Goal: Task Accomplishment & Management: Manage account settings

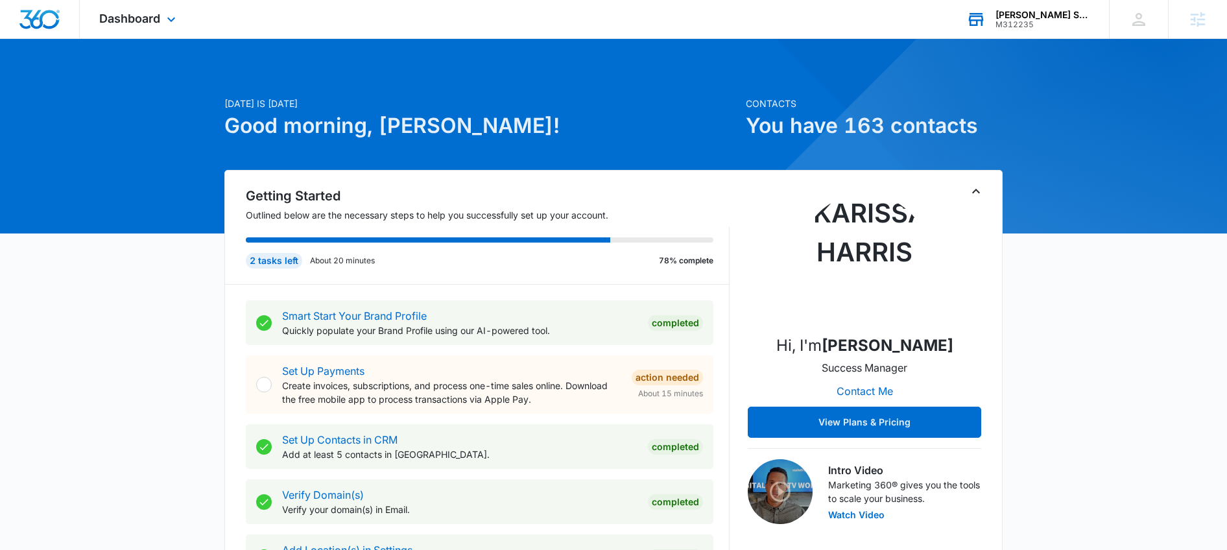
click at [1053, 21] on div "M312235" at bounding box center [1043, 24] width 95 height 9
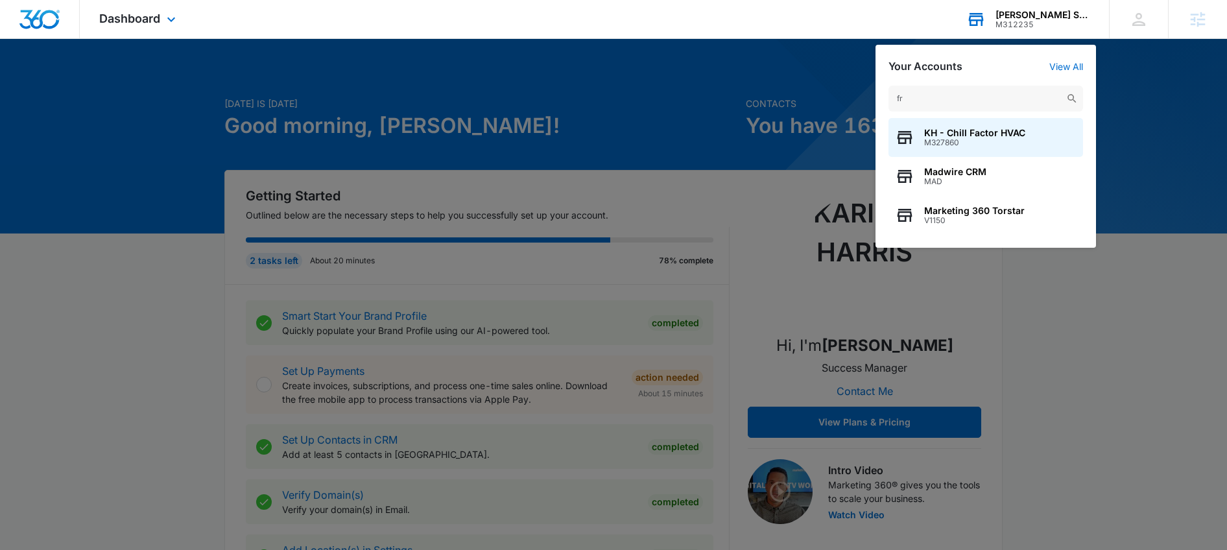
type input "fr d"
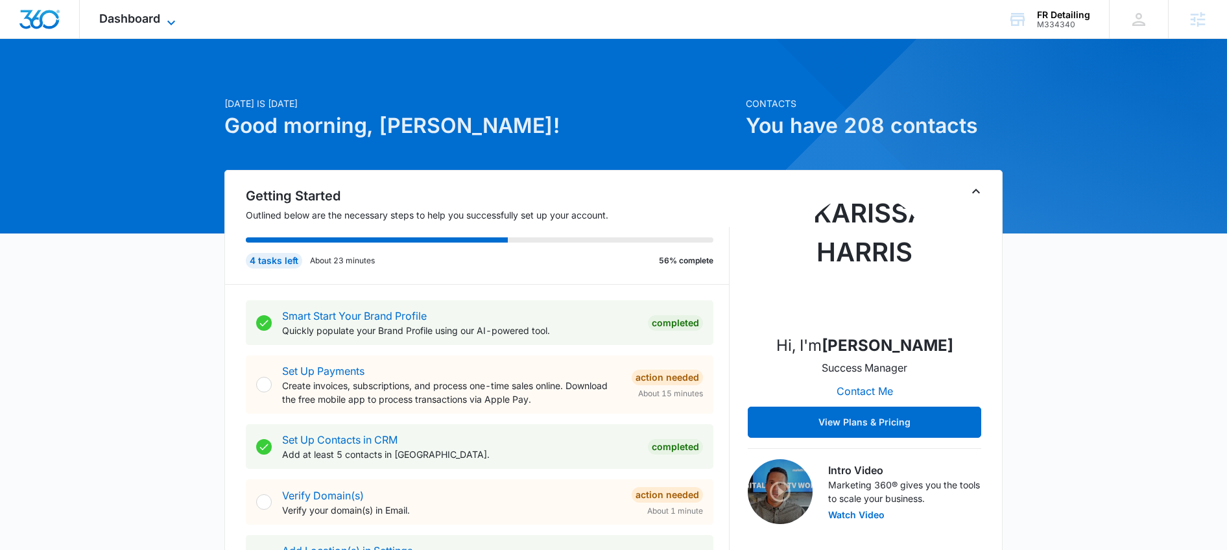
click at [150, 20] on span "Dashboard" at bounding box center [129, 19] width 61 height 14
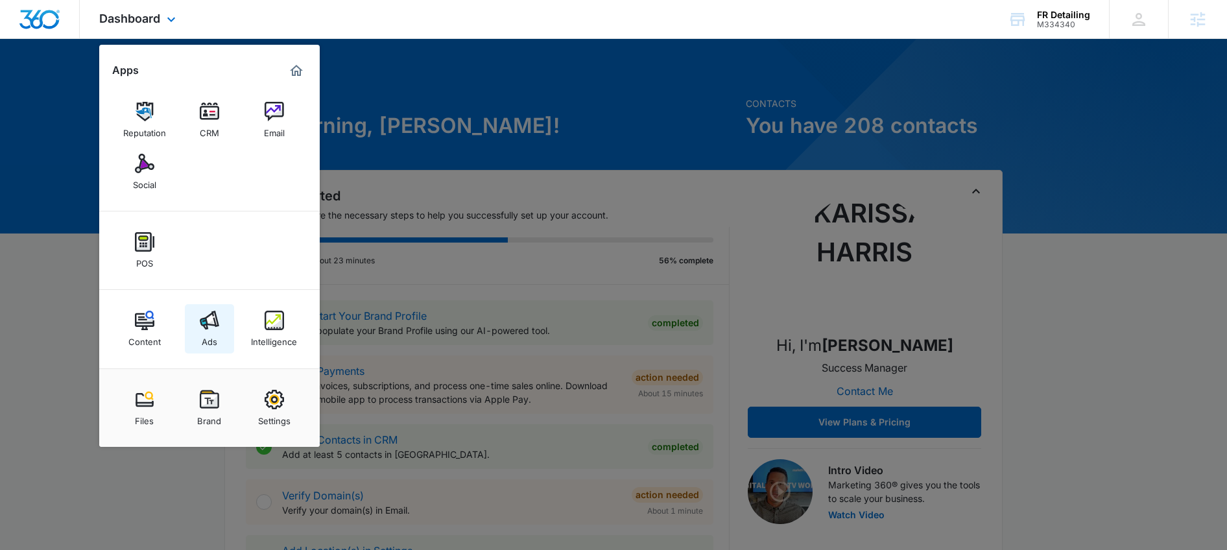
click at [212, 327] on img at bounding box center [209, 320] width 19 height 19
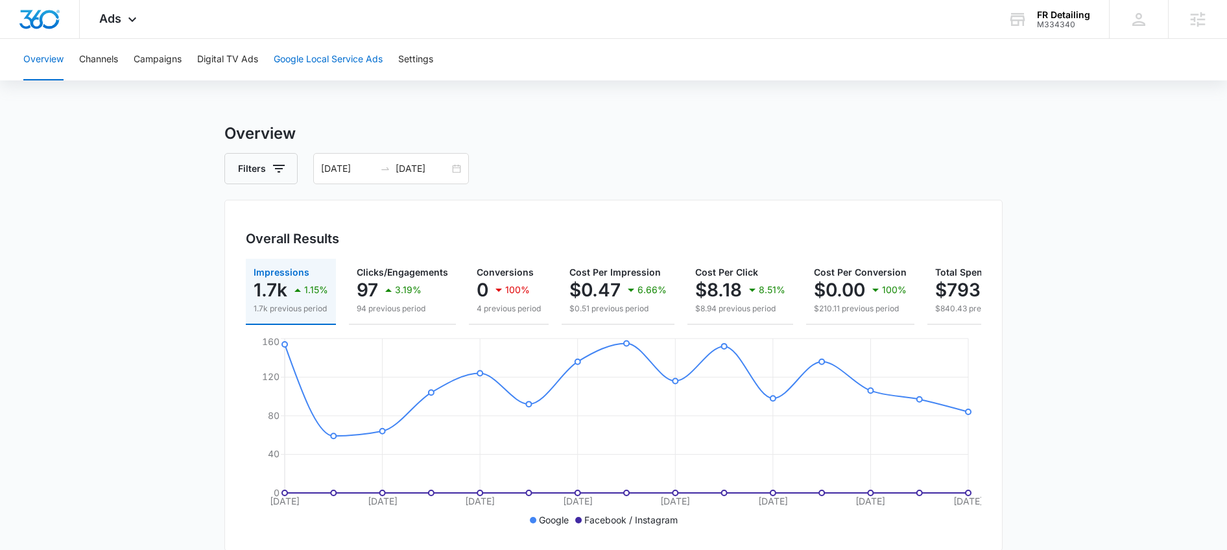
click at [328, 51] on button "Google Local Service Ads" at bounding box center [328, 60] width 109 height 42
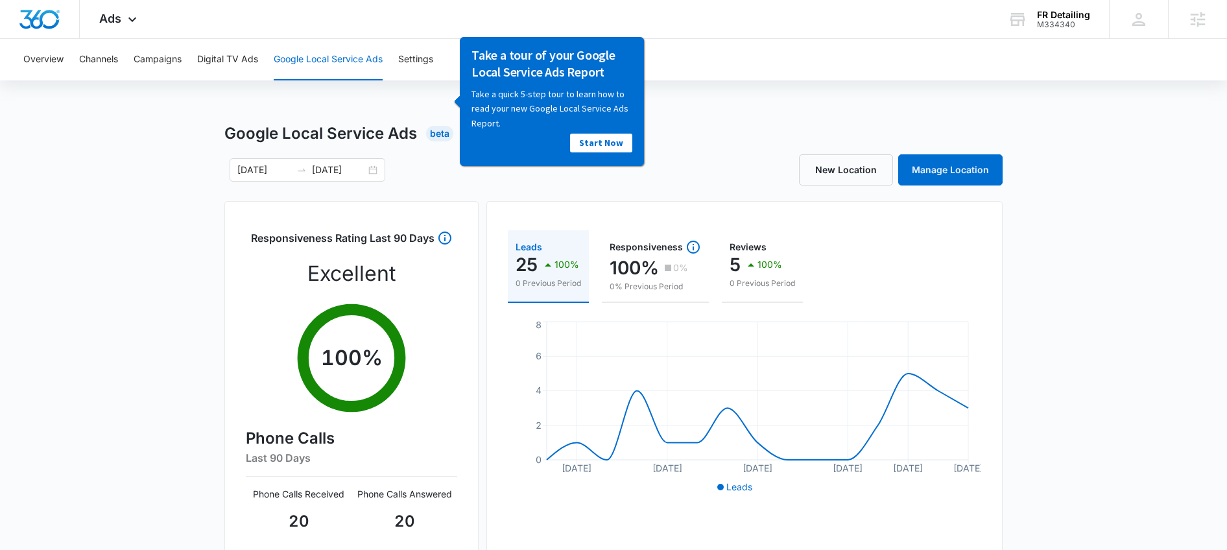
click at [1046, 222] on div "Google Local Service Ads Beta 09/19/2025 10/03/2025 New Location Manage Locatio…" at bounding box center [613, 459] width 1227 height 675
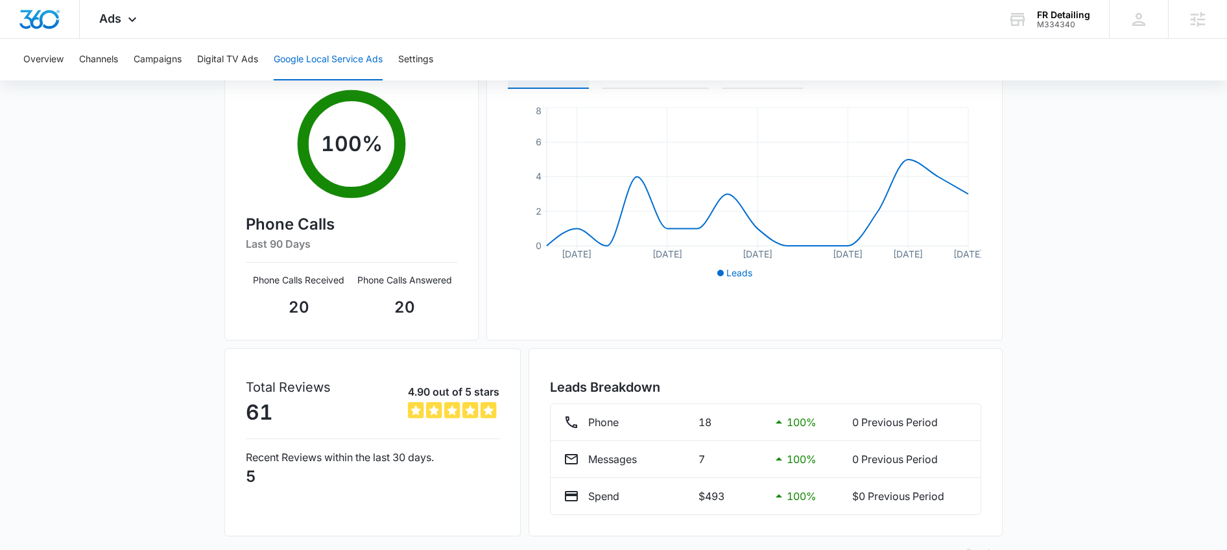
scroll to position [247, 0]
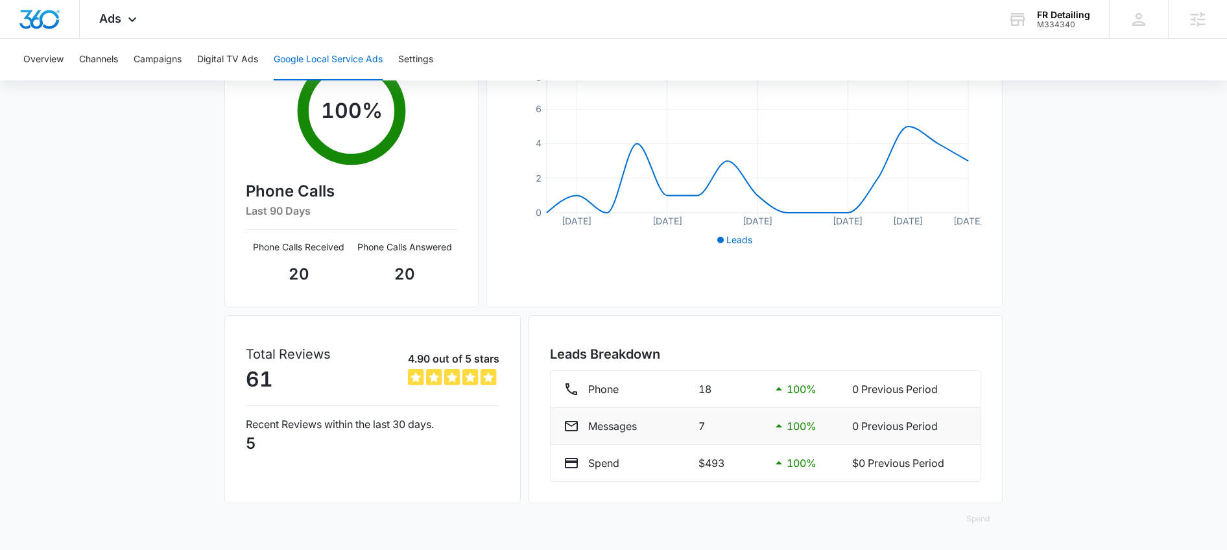
click at [592, 427] on p "Messages" at bounding box center [612, 426] width 49 height 16
drag, startPoint x: 564, startPoint y: 425, endPoint x: 631, endPoint y: 424, distance: 66.8
click at [566, 425] on icon at bounding box center [572, 426] width 16 height 16
click at [775, 425] on icon at bounding box center [779, 426] width 16 height 16
click at [676, 424] on div "Messages" at bounding box center [626, 426] width 125 height 16
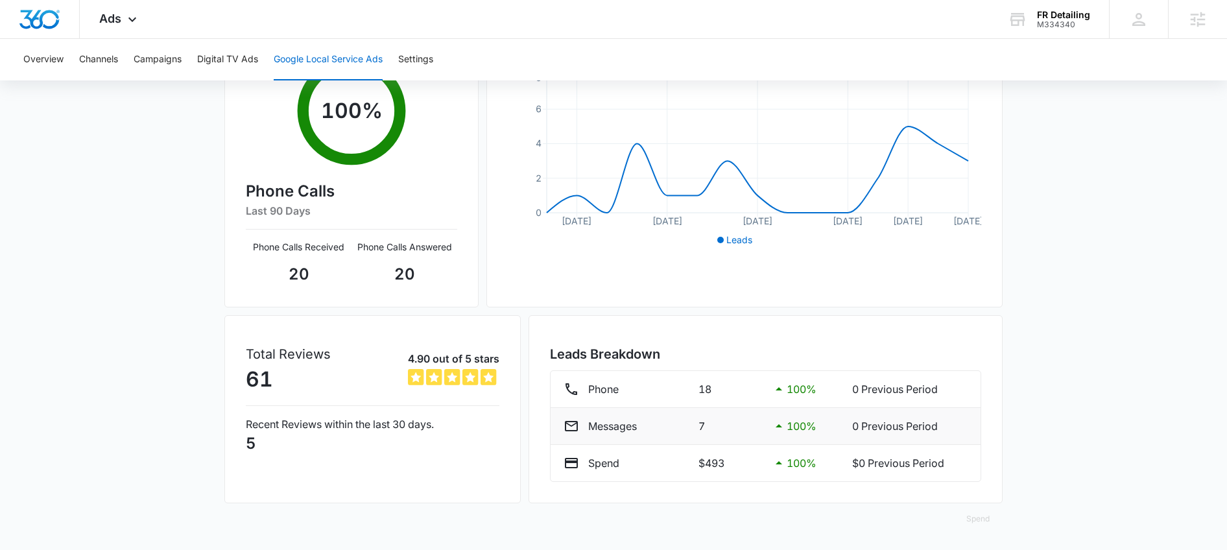
click at [583, 422] on div "Messages" at bounding box center [626, 426] width 125 height 16
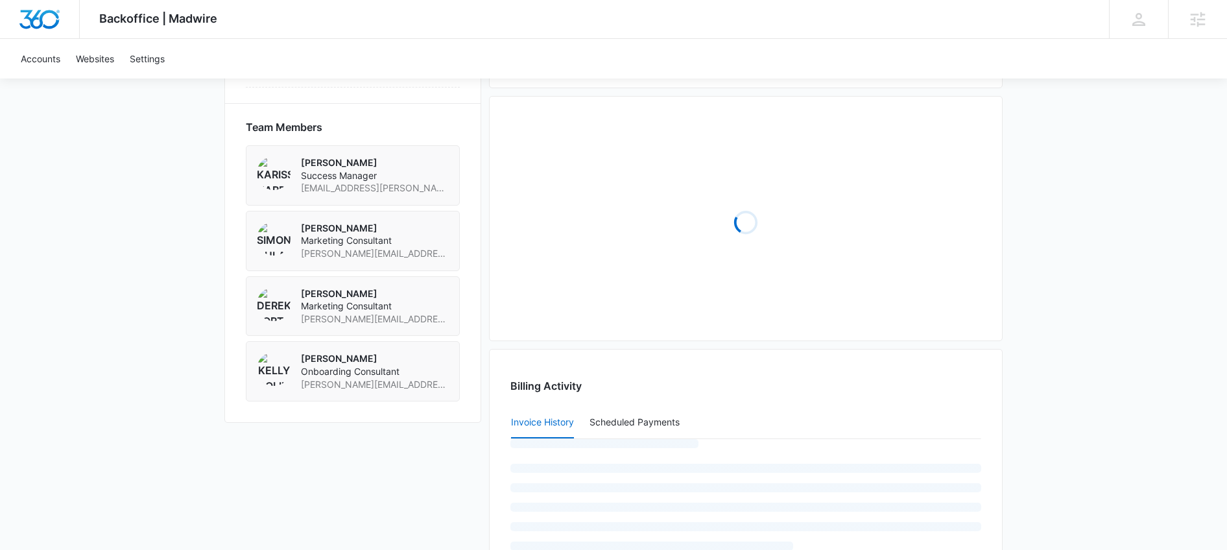
scroll to position [1025, 0]
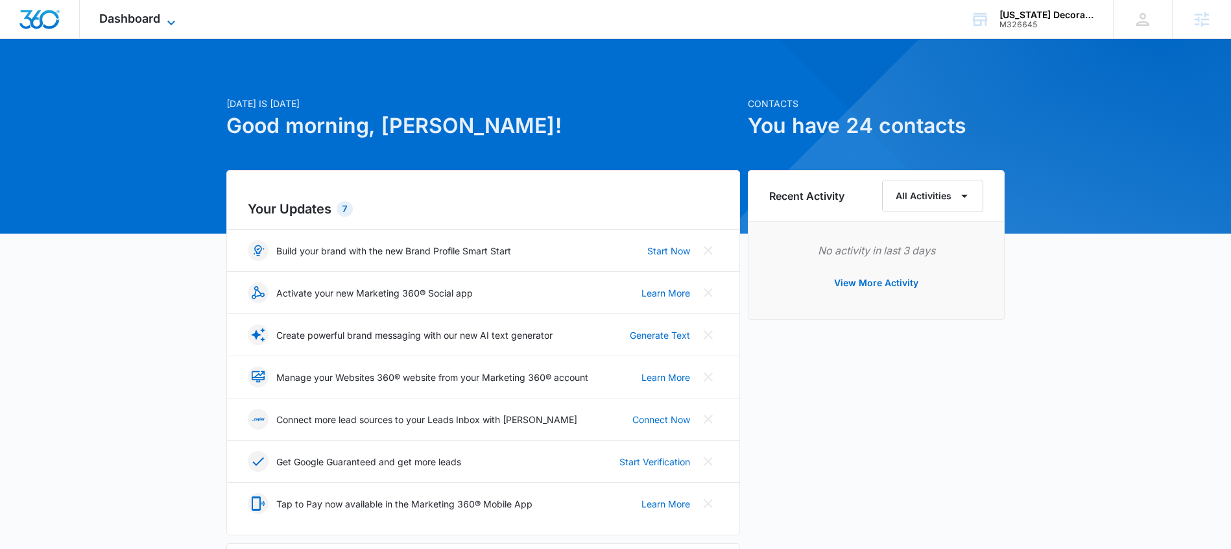
click at [151, 17] on span "Dashboard" at bounding box center [129, 19] width 61 height 14
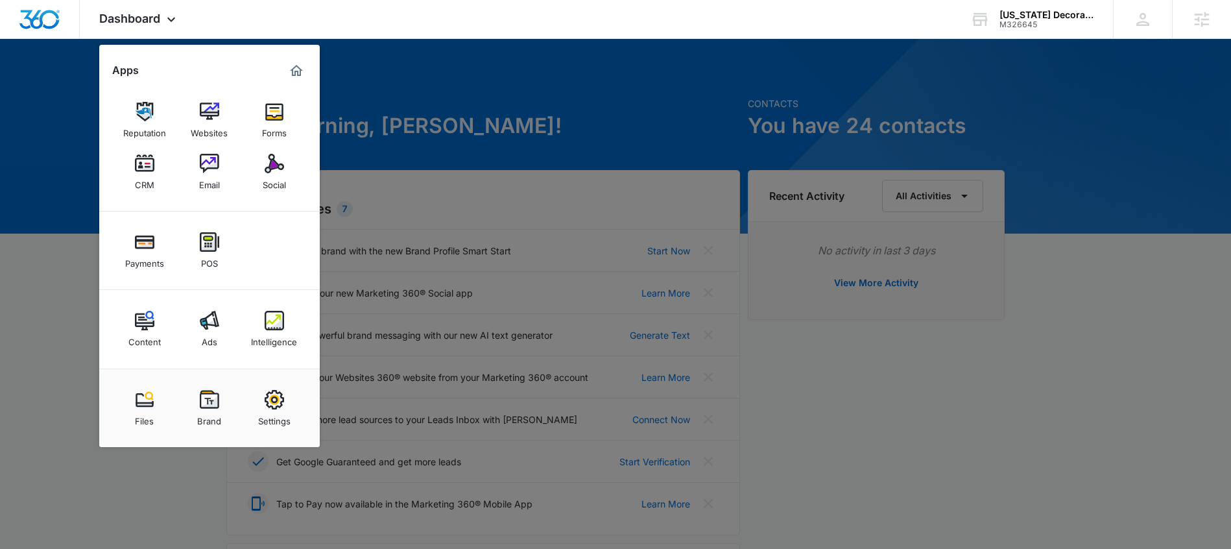
click at [280, 326] on img at bounding box center [274, 320] width 19 height 19
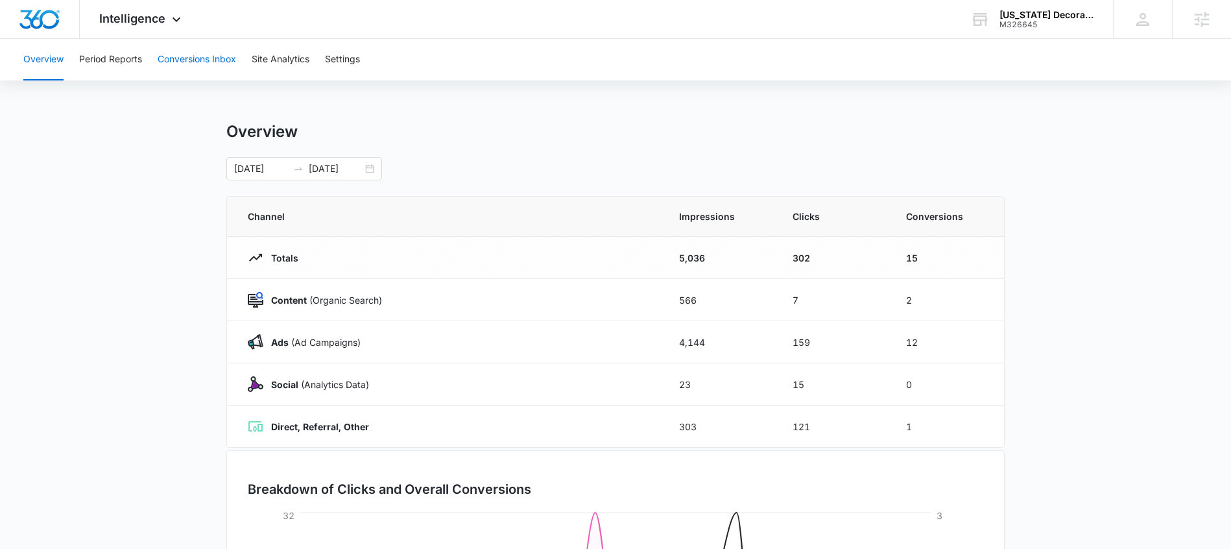
click at [182, 56] on button "Conversions Inbox" at bounding box center [197, 60] width 78 height 42
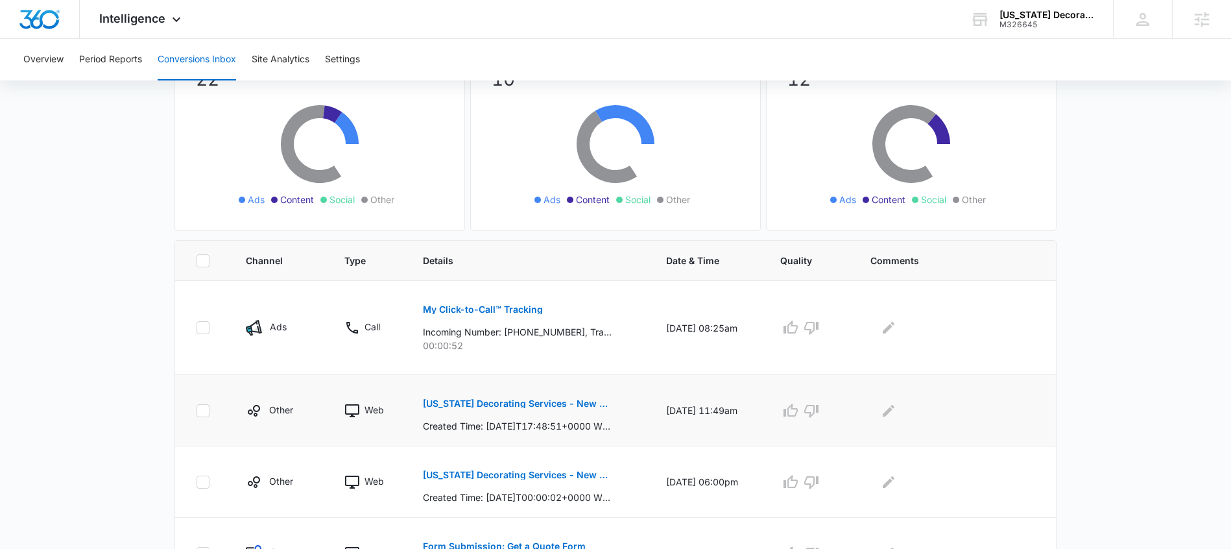
scroll to position [286, 0]
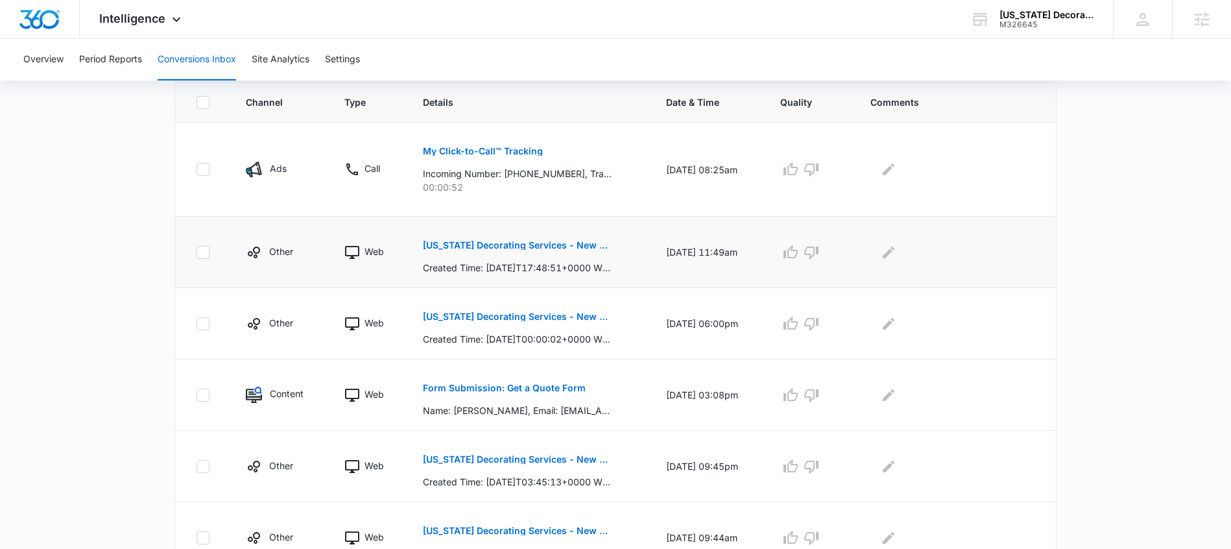
click at [504, 238] on button "Florida Decorating Services - New FB Lead - M360 Notification" at bounding box center [517, 245] width 189 height 31
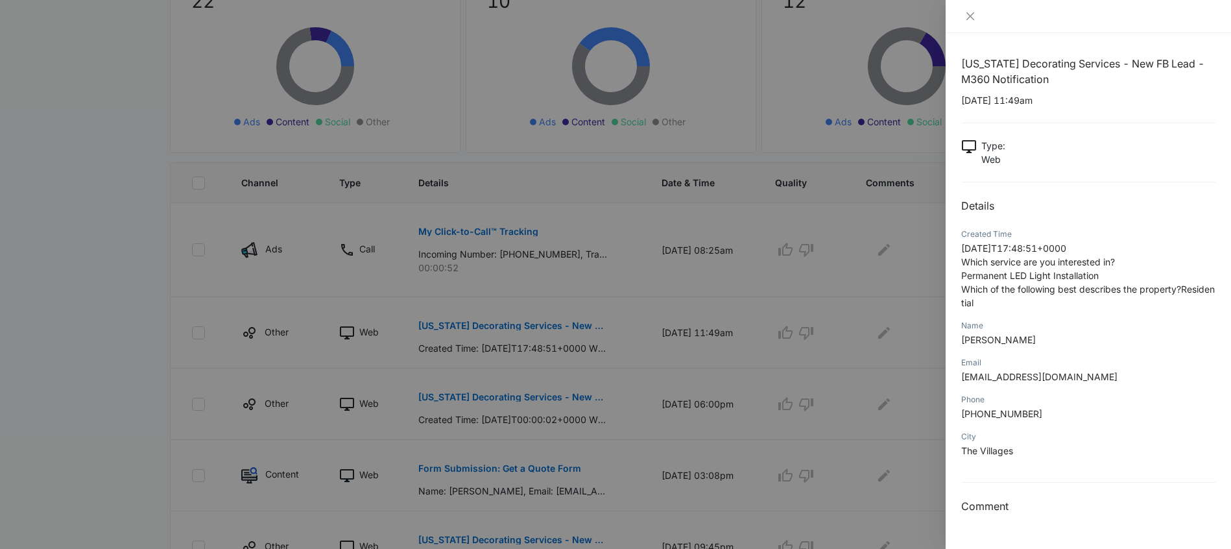
scroll to position [0, 0]
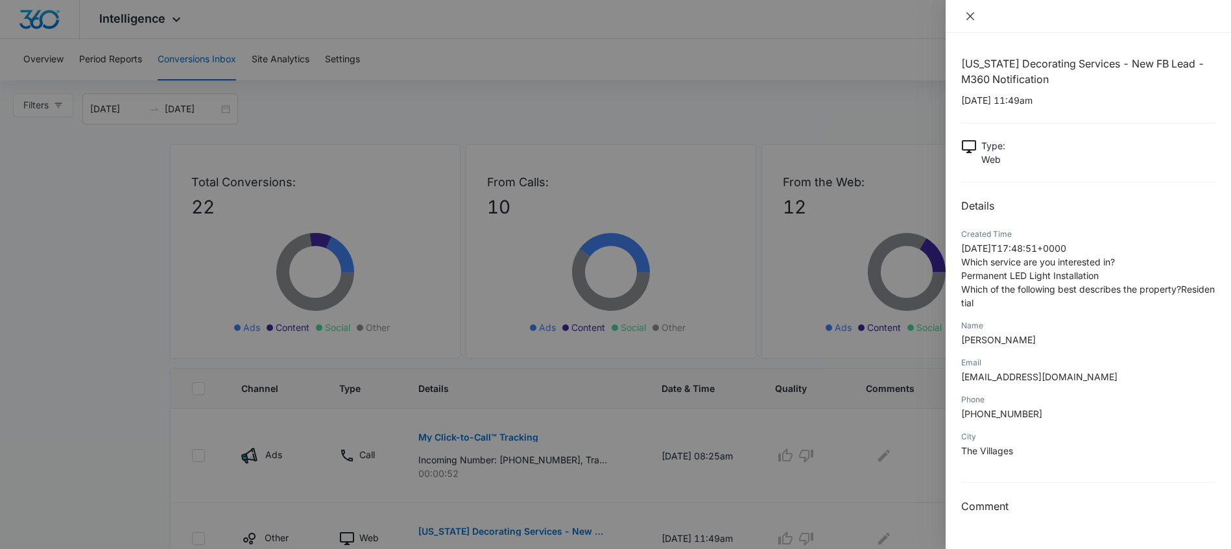
click at [975, 14] on icon "close" at bounding box center [970, 16] width 10 height 10
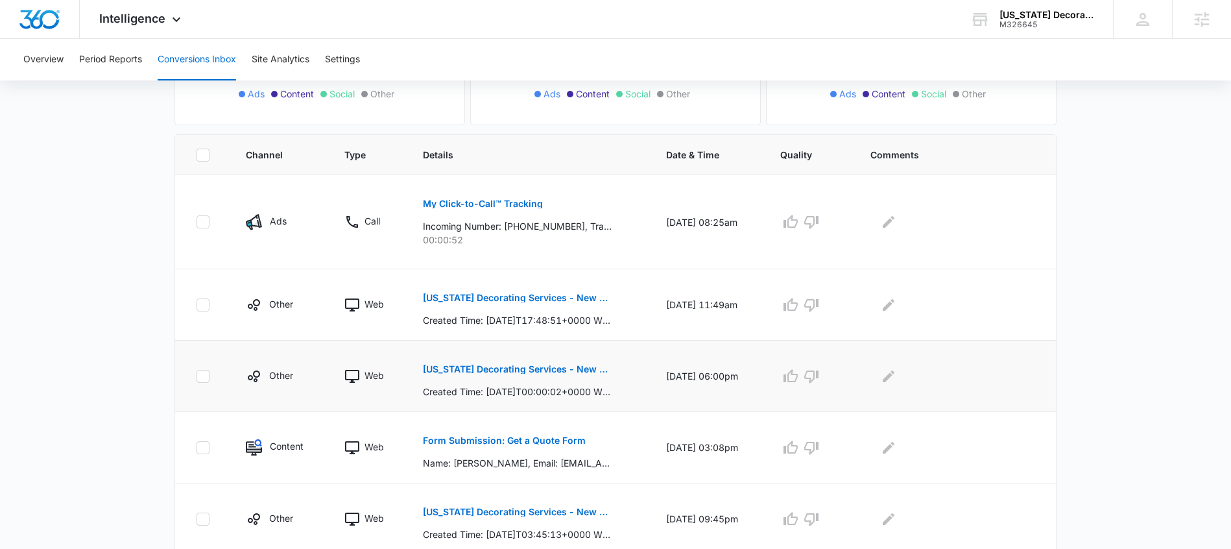
scroll to position [306, 0]
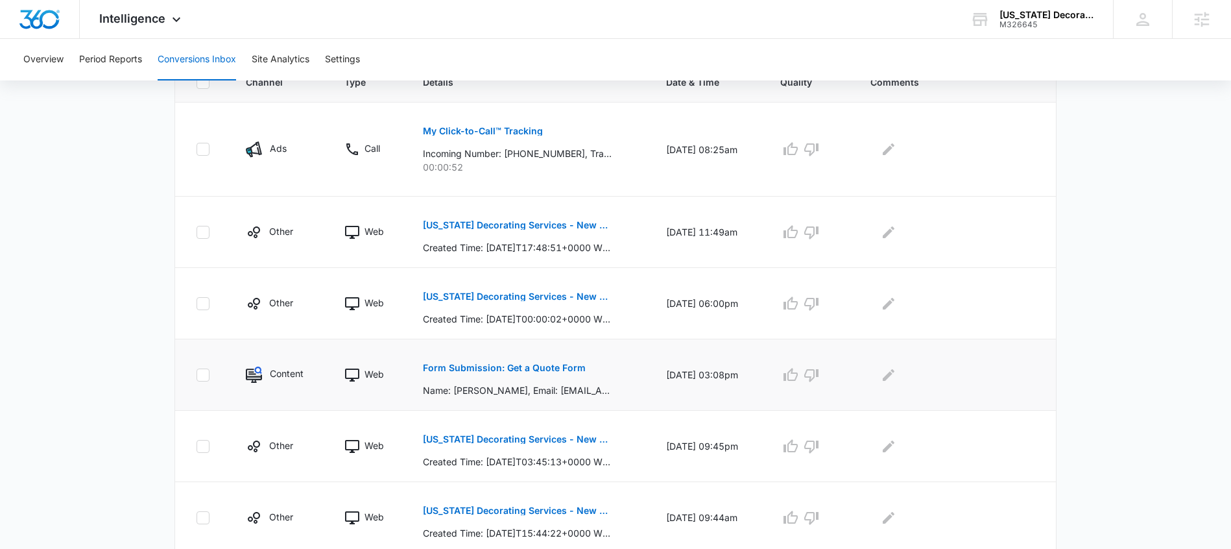
click at [522, 368] on p "Form Submission: Get a Quote Form" at bounding box center [504, 367] width 163 height 9
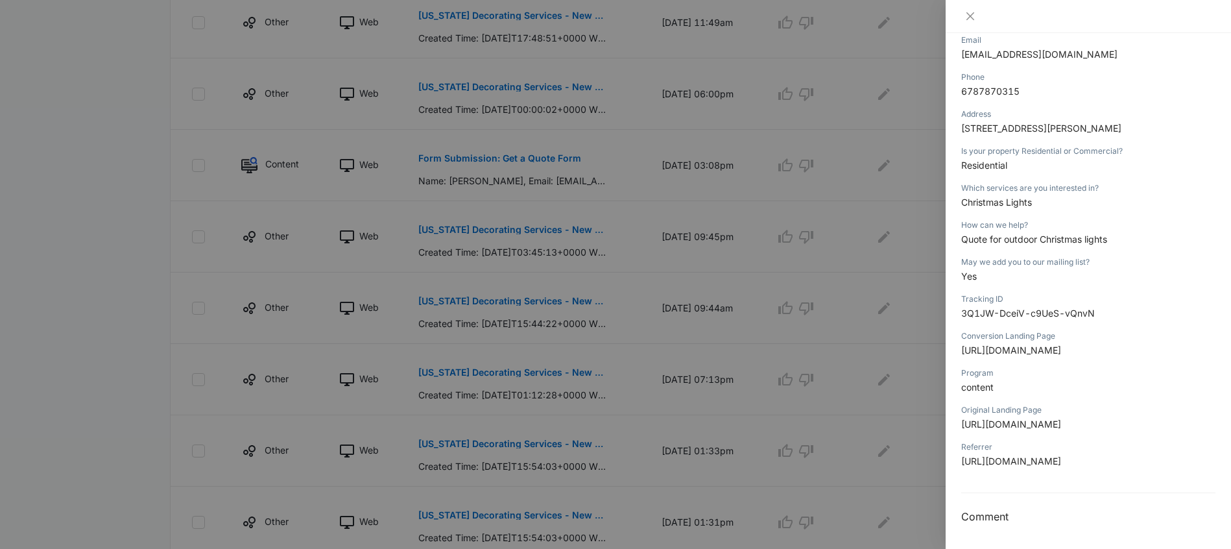
scroll to position [0, 0]
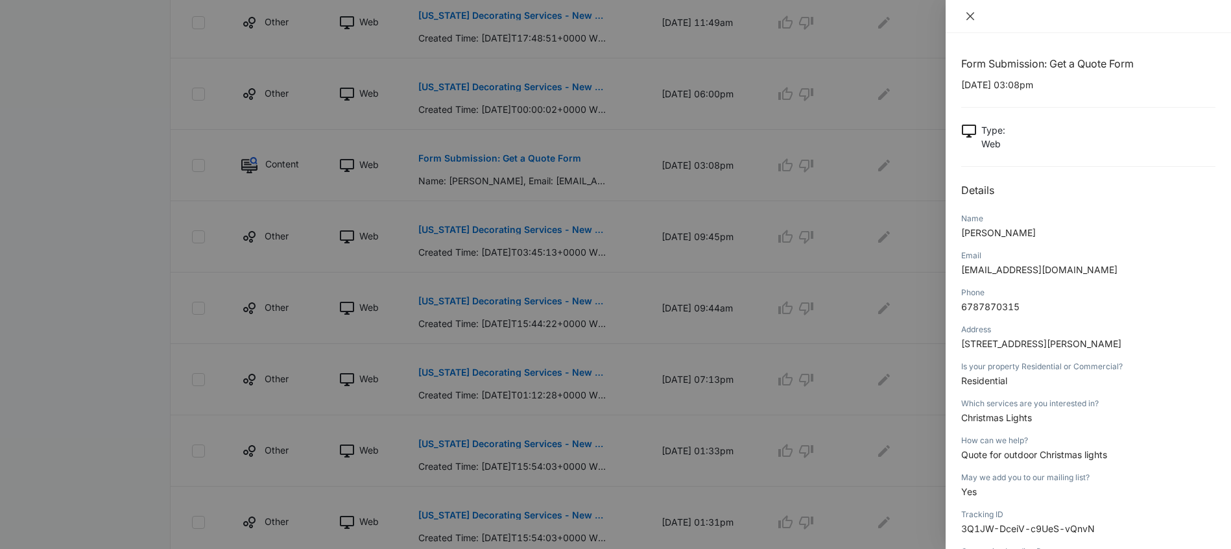
click at [972, 19] on icon "close" at bounding box center [970, 16] width 10 height 10
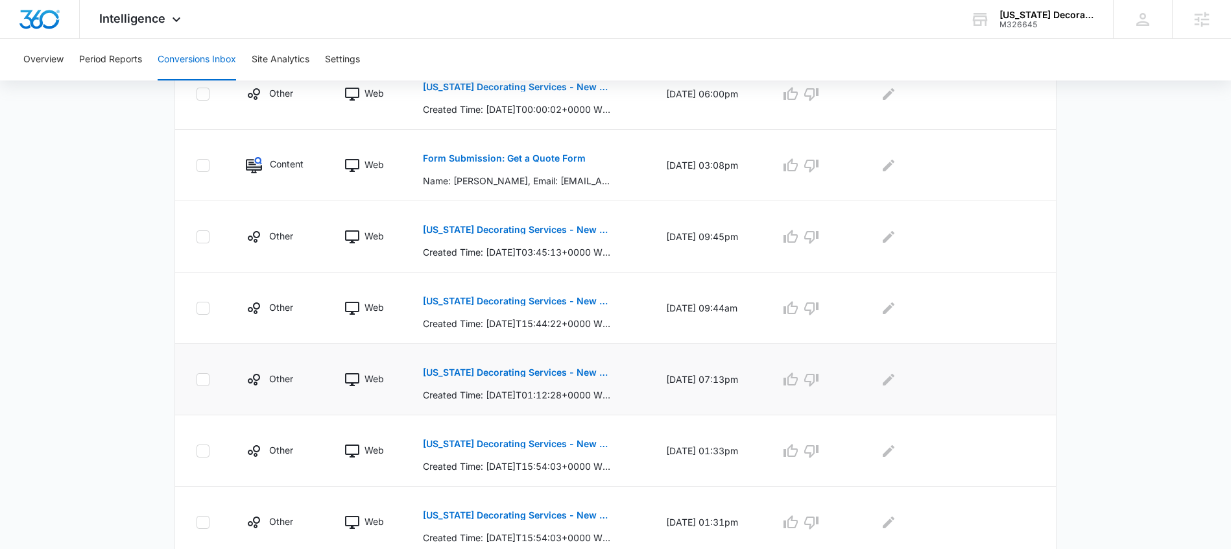
click at [546, 370] on p "Florida Decorating Services - New FB Lead - M360 Notification" at bounding box center [517, 372] width 189 height 9
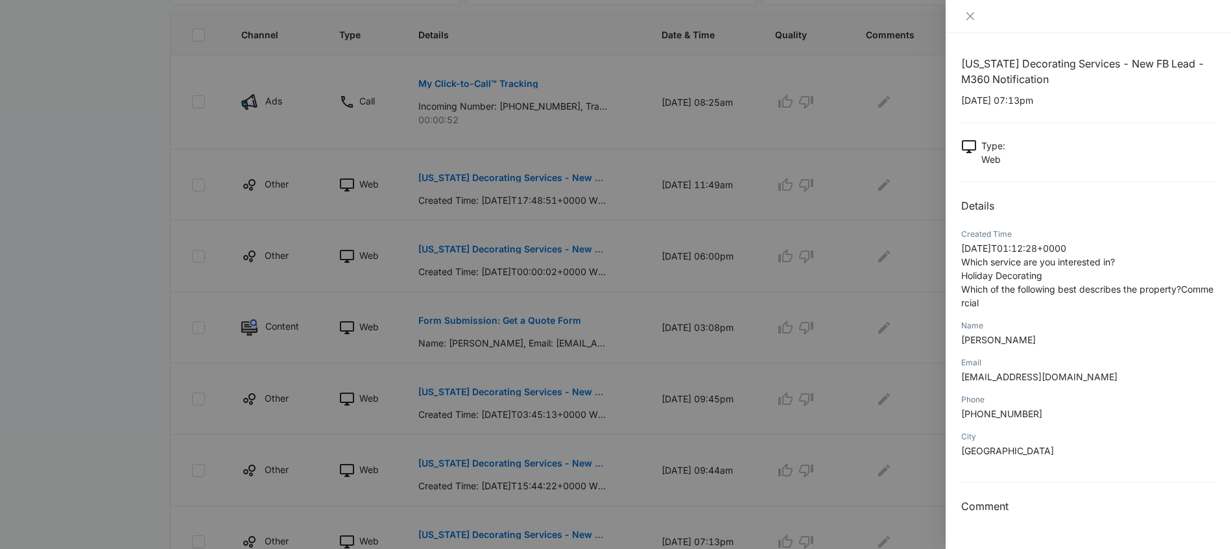
scroll to position [44, 0]
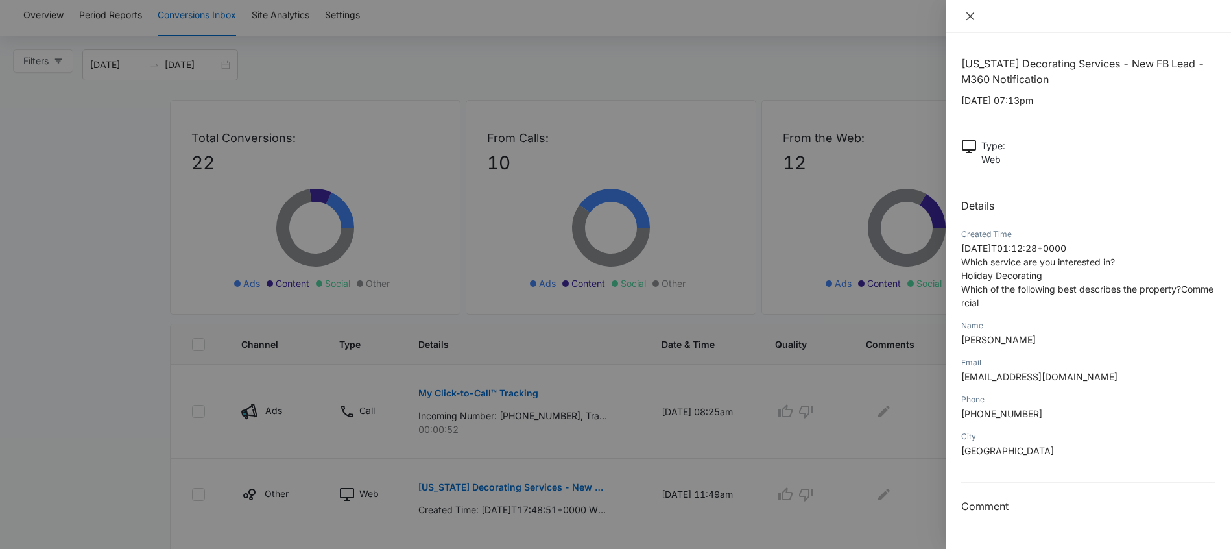
click at [973, 21] on button "Close" at bounding box center [970, 16] width 18 height 12
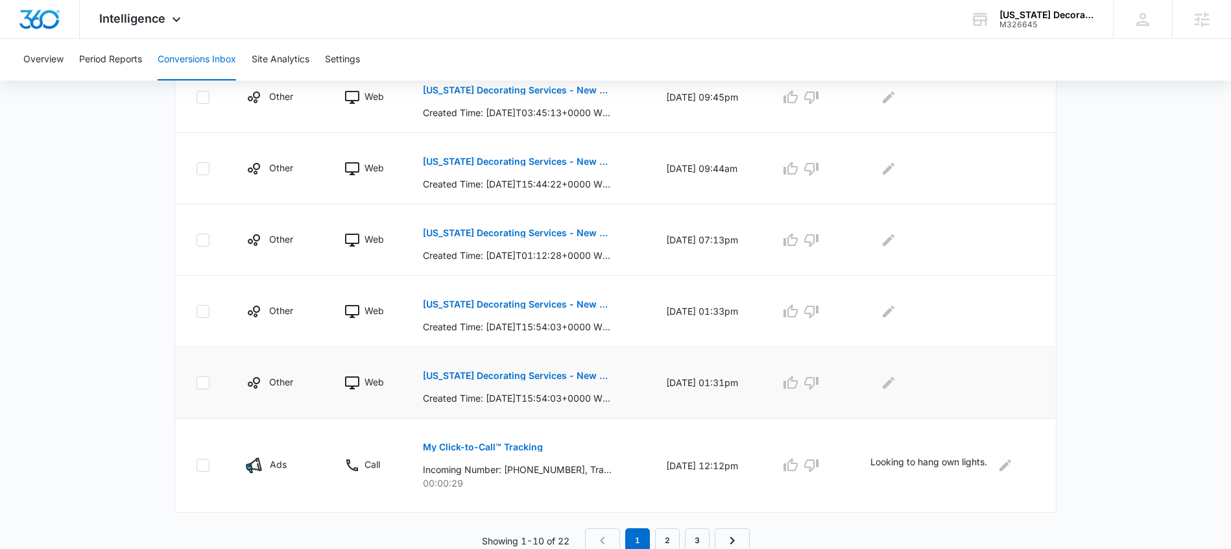
scroll to position [659, 0]
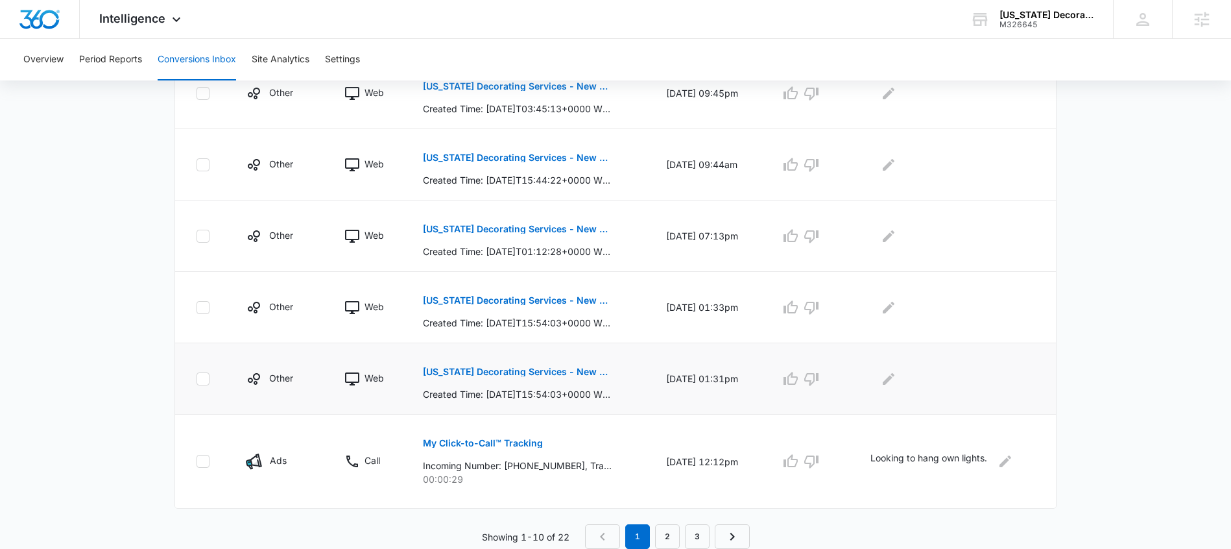
click at [498, 370] on p "Florida Decorating Services - New FB Lead - M360 Notification" at bounding box center [517, 371] width 189 height 9
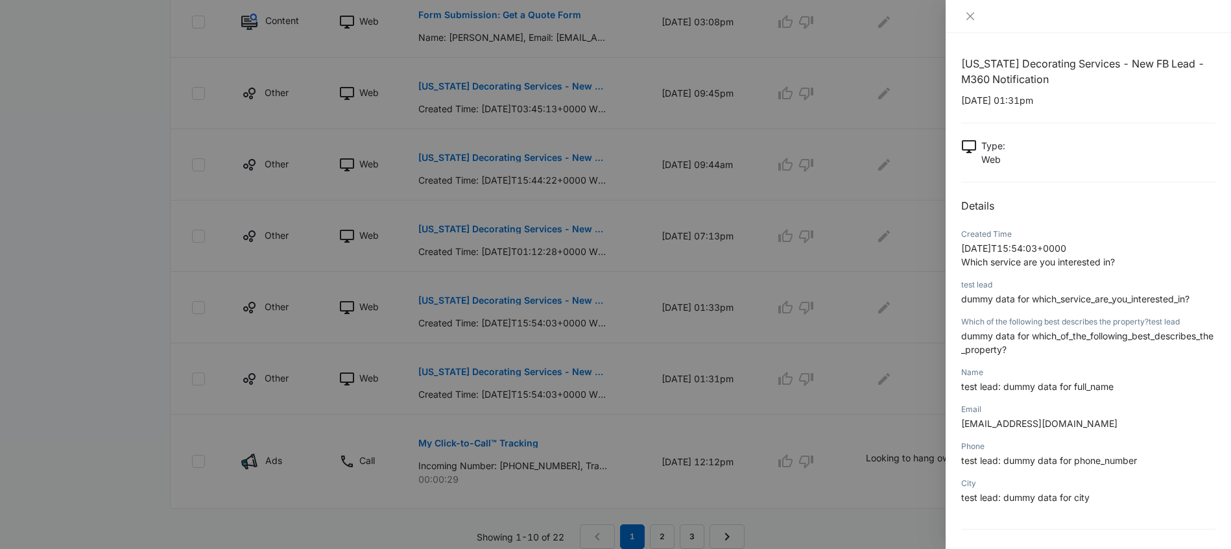
click at [979, 10] on div at bounding box center [1088, 16] width 254 height 12
click at [963, 15] on button "Close" at bounding box center [970, 16] width 18 height 12
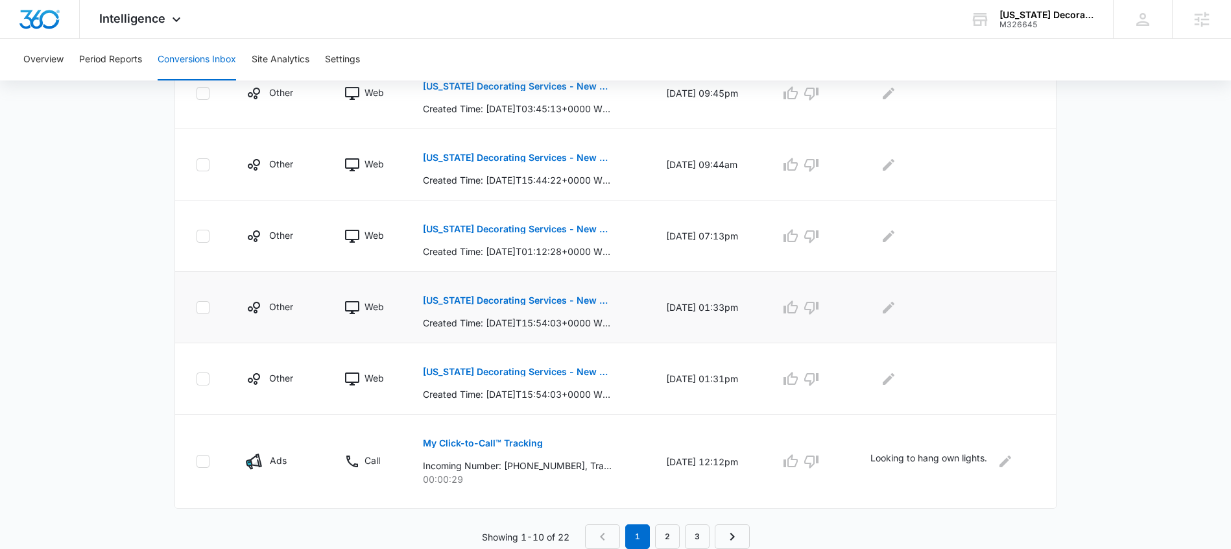
click at [501, 297] on p "Florida Decorating Services - New FB Lead - M360 Notification" at bounding box center [517, 300] width 189 height 9
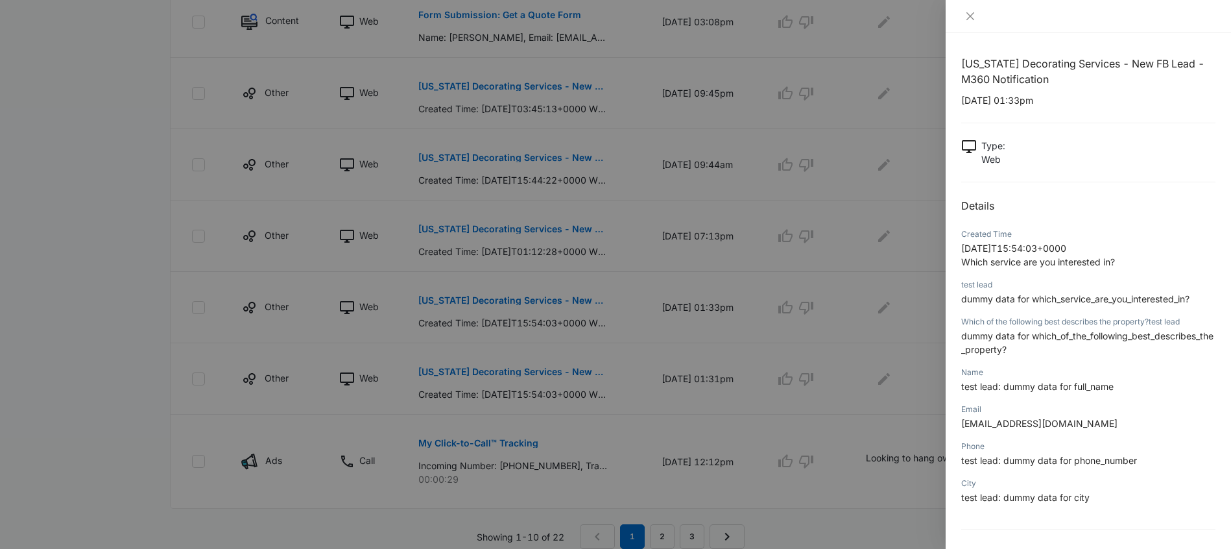
click at [966, 23] on div at bounding box center [1088, 16] width 285 height 33
click at [972, 17] on icon "close" at bounding box center [970, 16] width 10 height 10
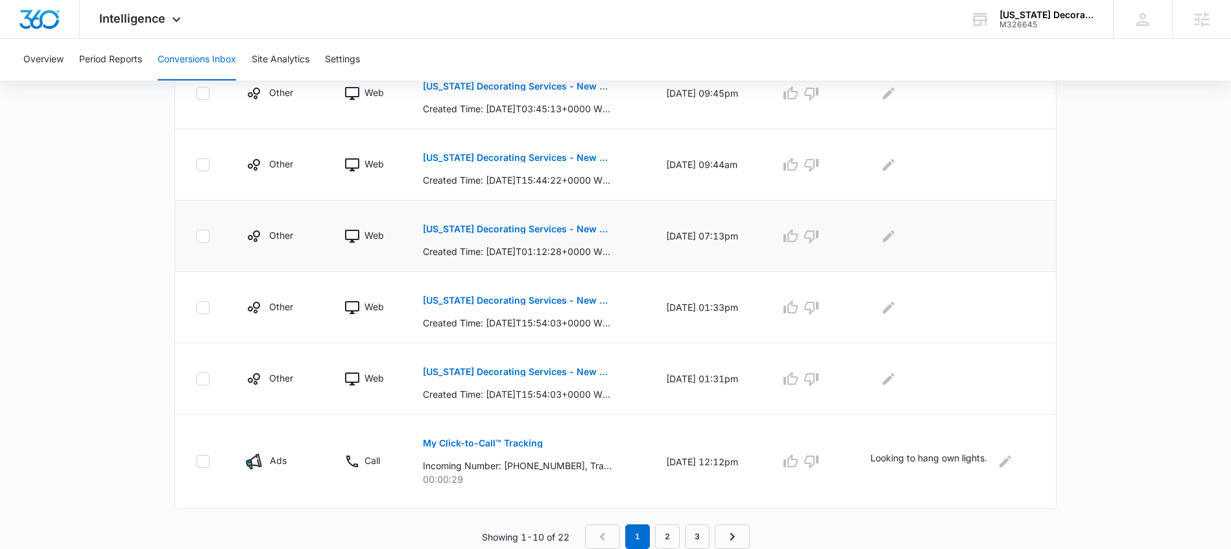
click at [466, 226] on p "Florida Decorating Services - New FB Lead - M360 Notification" at bounding box center [517, 228] width 189 height 9
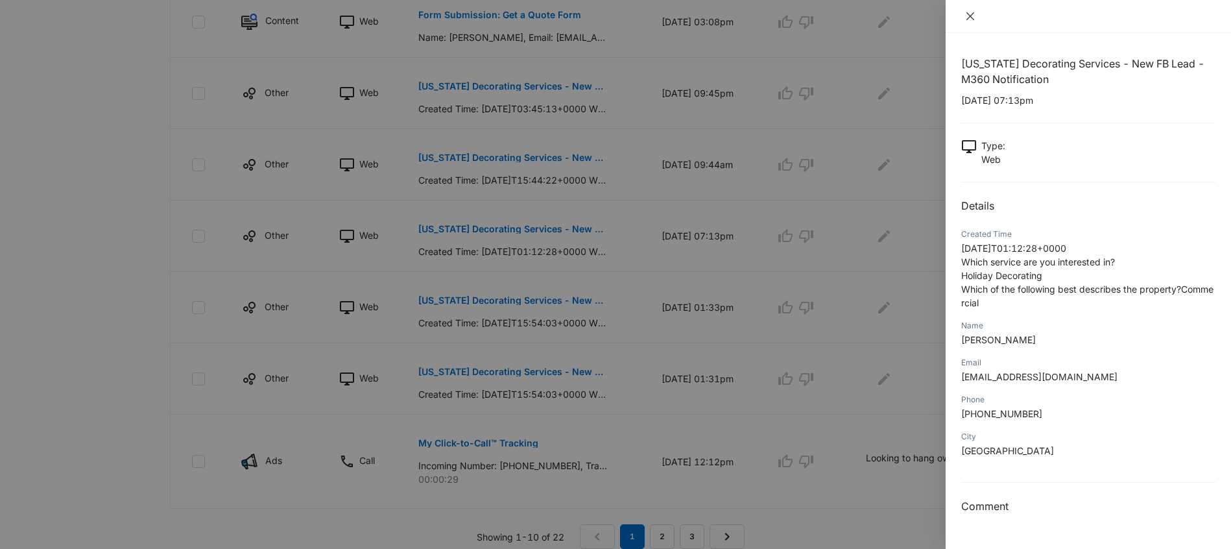
click at [968, 19] on icon "close" at bounding box center [970, 16] width 10 height 10
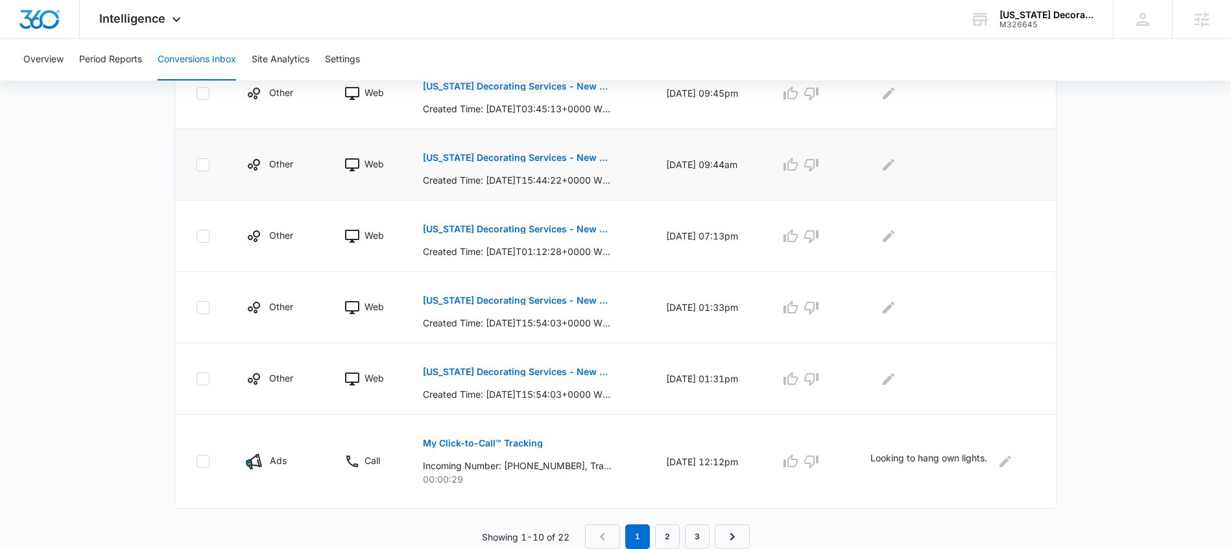
click at [551, 160] on p "Florida Decorating Services - New FB Lead - M360 Notification" at bounding box center [517, 157] width 189 height 9
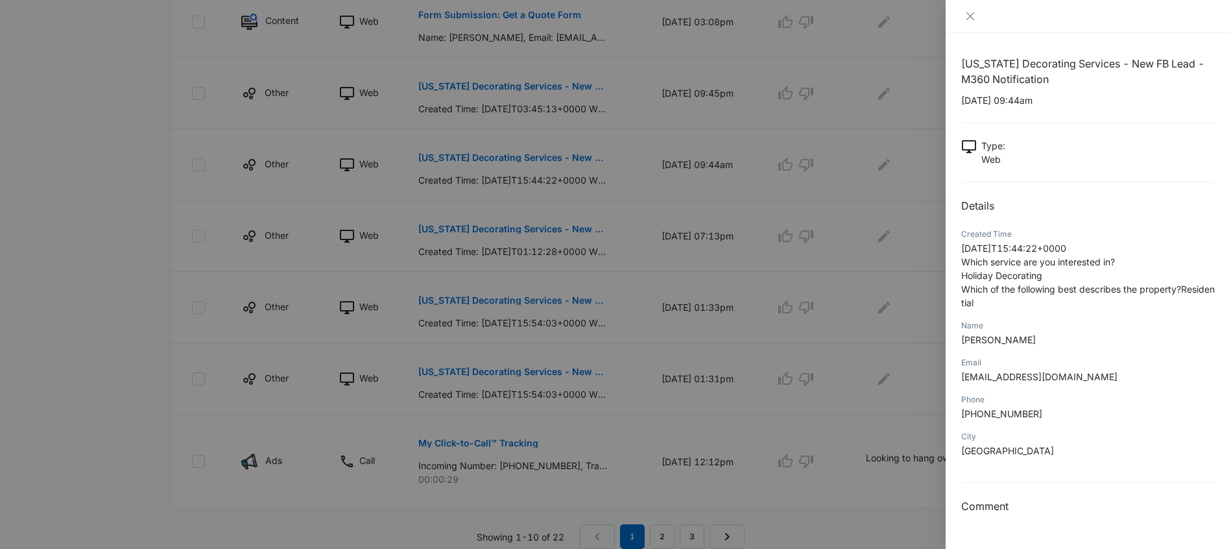
click at [959, 10] on div at bounding box center [1088, 16] width 285 height 33
click at [964, 12] on button "Close" at bounding box center [970, 16] width 18 height 12
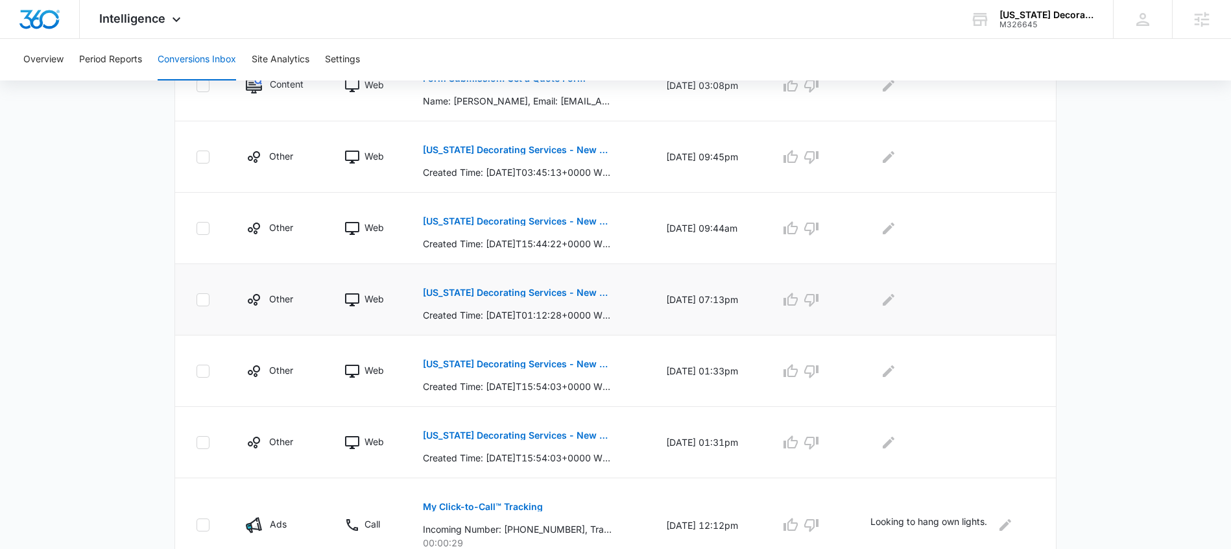
scroll to position [538, 0]
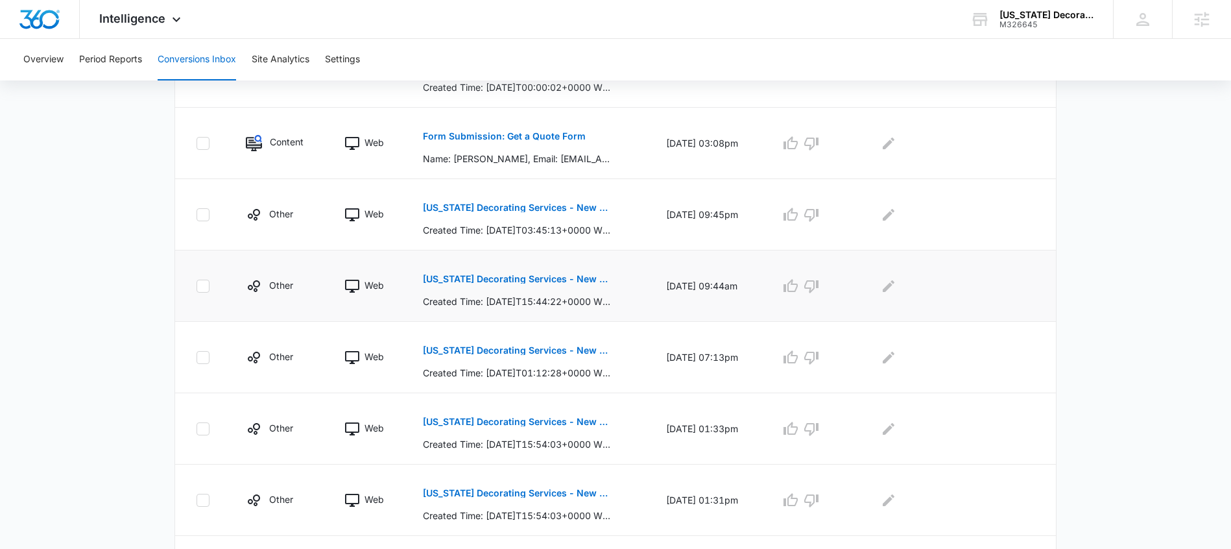
click at [548, 278] on p "Florida Decorating Services - New FB Lead - M360 Notification" at bounding box center [517, 278] width 189 height 9
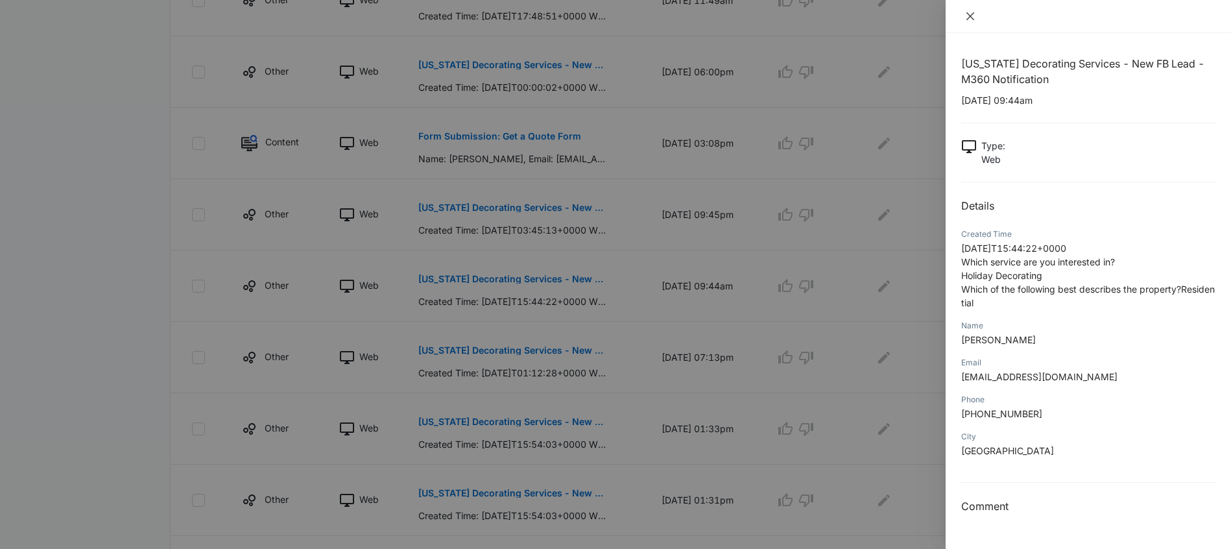
click at [973, 18] on icon "close" at bounding box center [970, 16] width 10 height 10
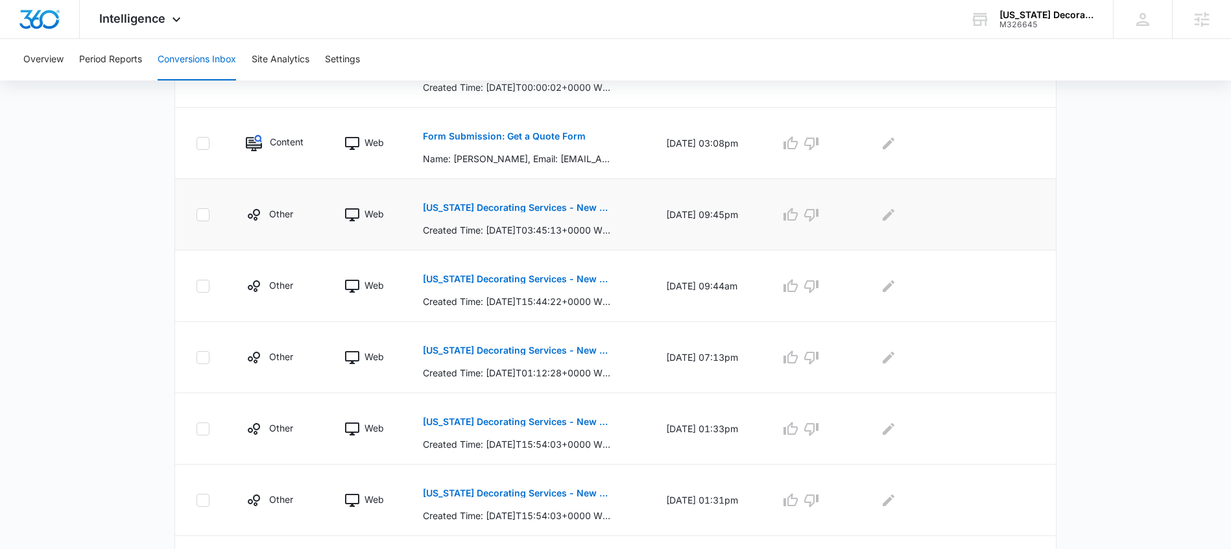
click at [560, 209] on p "Florida Decorating Services - New FB Lead - M360 Notification" at bounding box center [517, 207] width 189 height 9
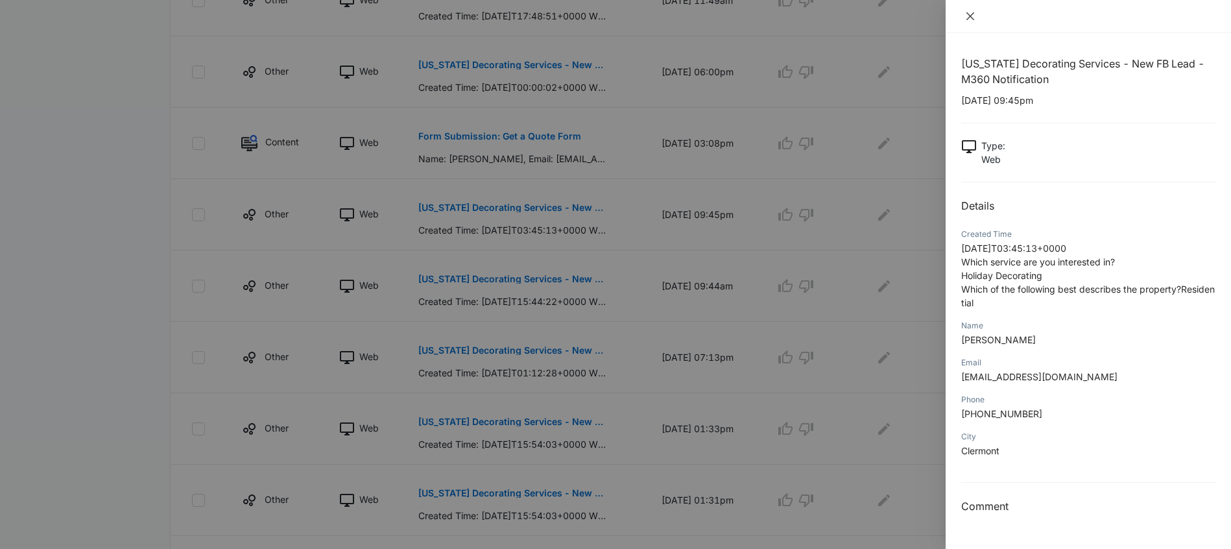
click at [964, 15] on button "Close" at bounding box center [970, 16] width 18 height 12
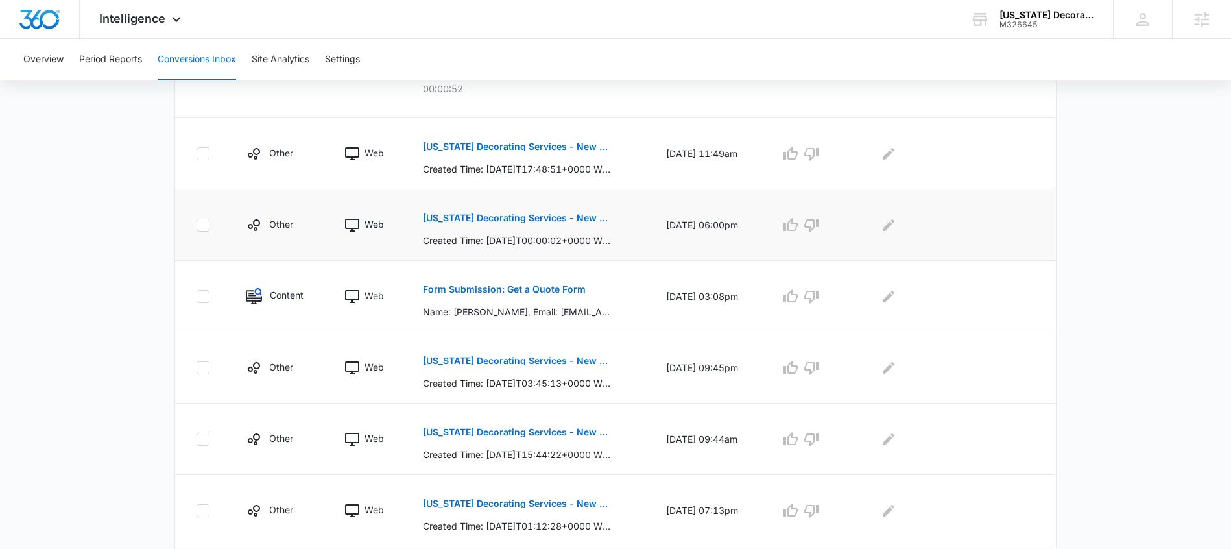
scroll to position [384, 0]
click at [541, 216] on p "Florida Decorating Services - New FB Lead - M360 Notification" at bounding box center [517, 218] width 189 height 9
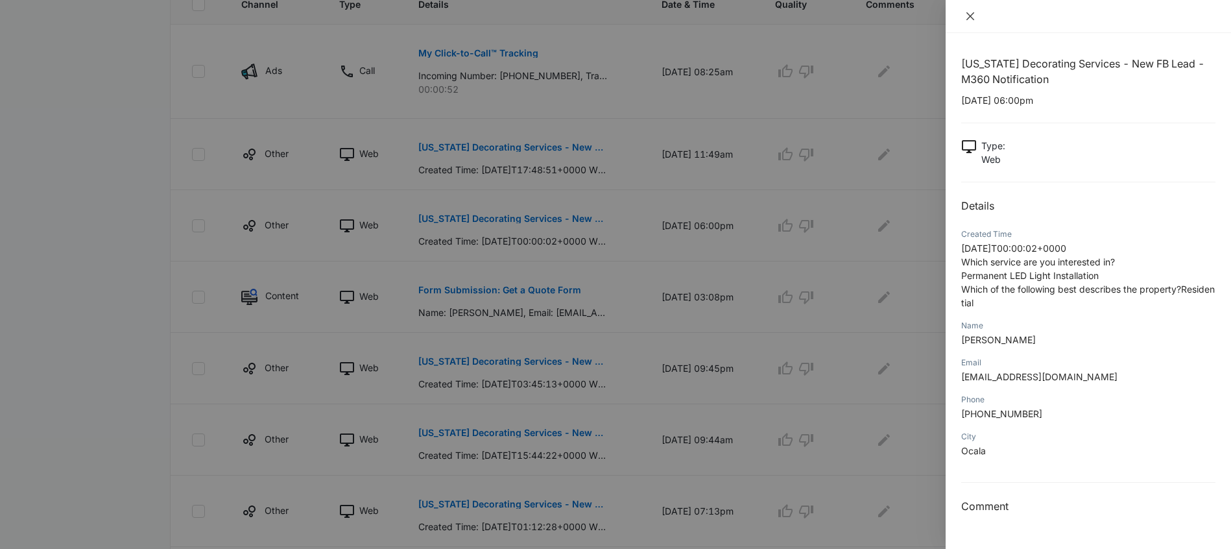
click at [968, 16] on icon "close" at bounding box center [970, 16] width 10 height 10
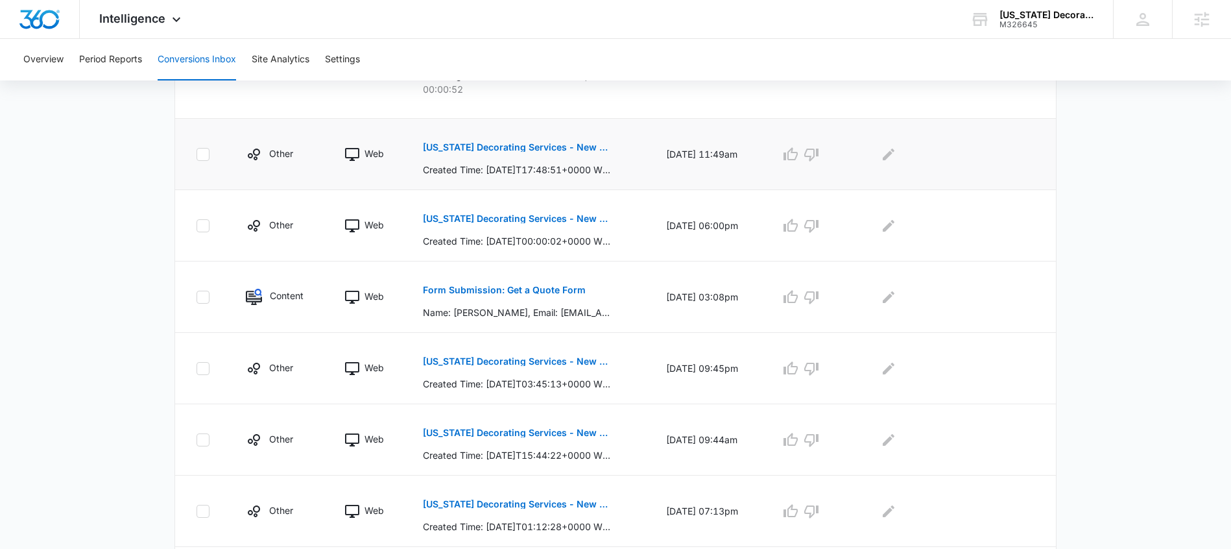
click at [534, 149] on p "Florida Decorating Services - New FB Lead - M360 Notification" at bounding box center [517, 147] width 189 height 9
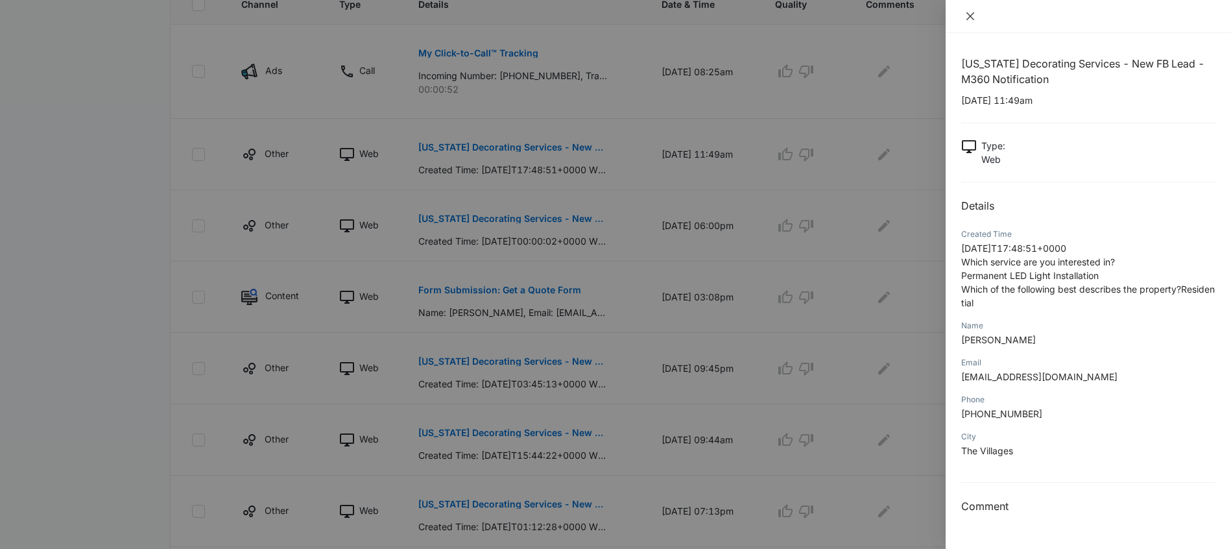
click at [962, 16] on button "Close" at bounding box center [970, 16] width 18 height 12
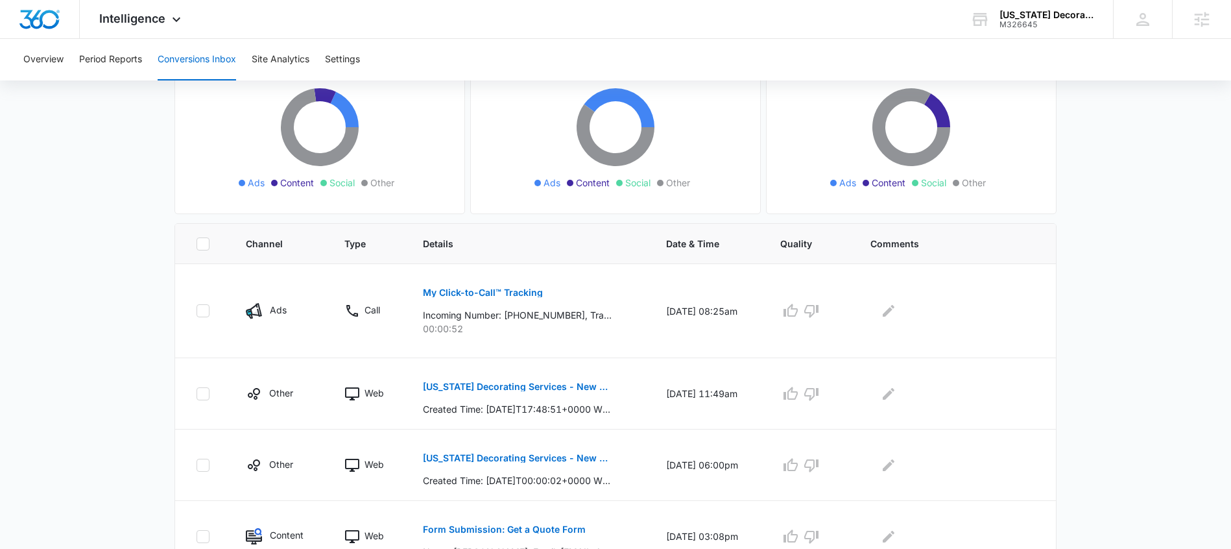
scroll to position [0, 0]
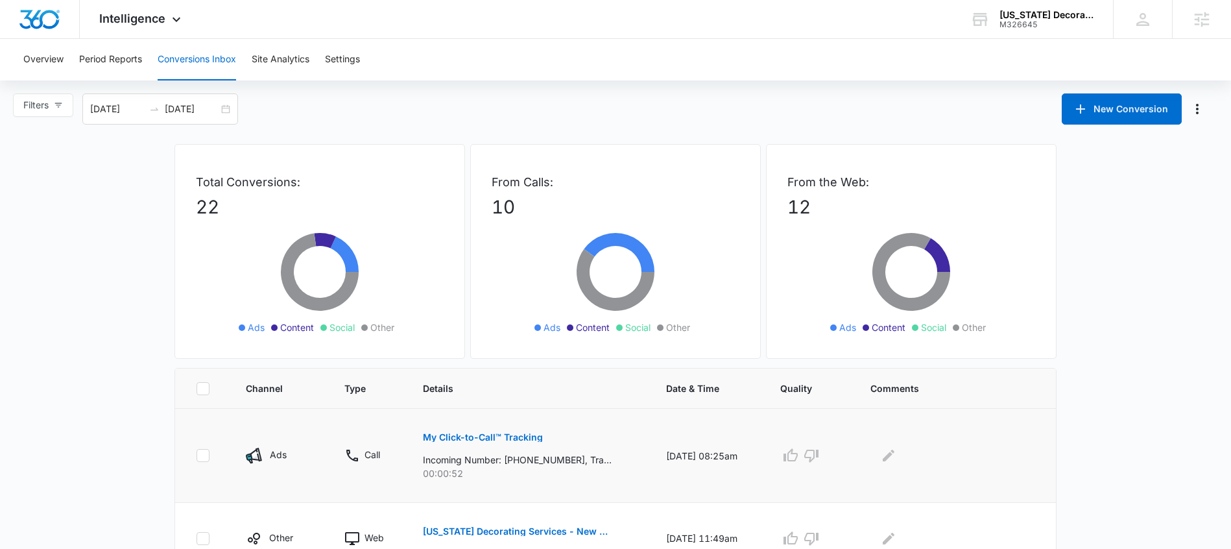
click at [468, 431] on button "My Click-to-Call™ Tracking" at bounding box center [483, 437] width 120 height 31
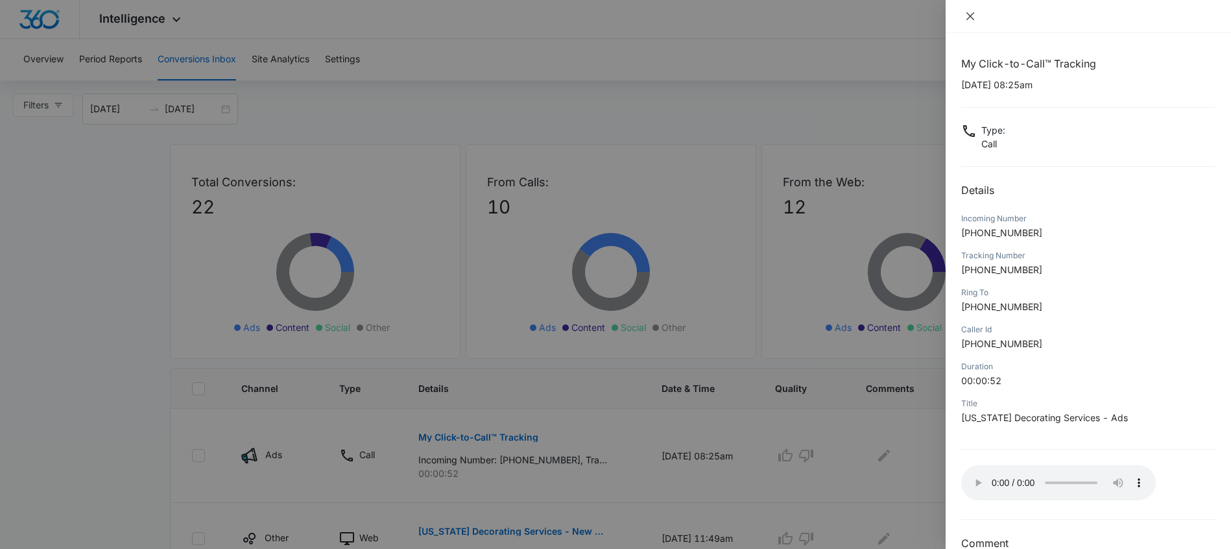
click at [973, 20] on icon "close" at bounding box center [970, 16] width 10 height 10
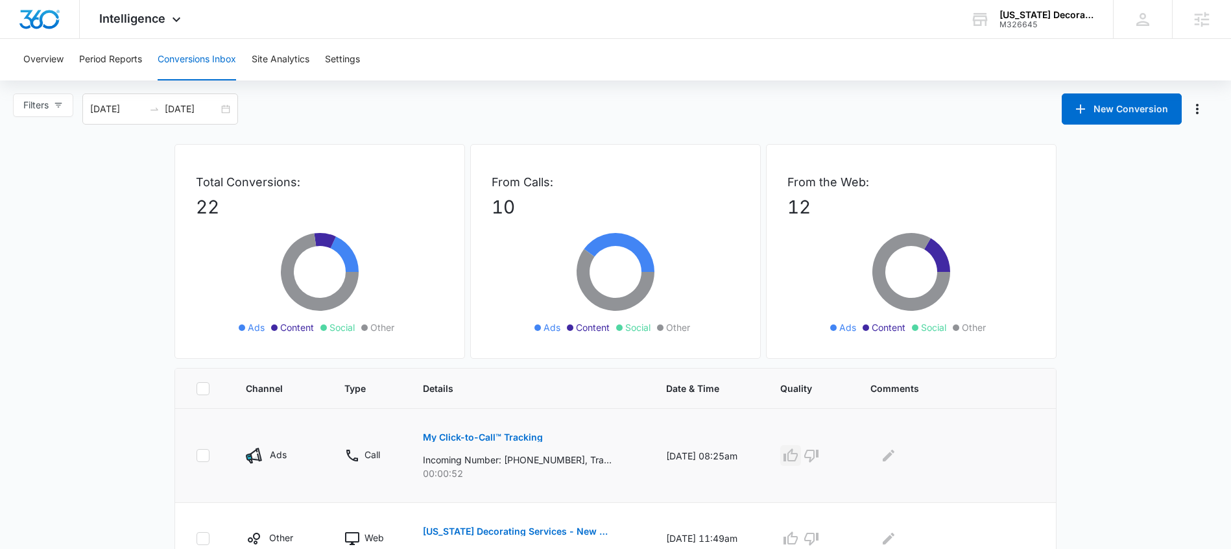
click at [795, 461] on icon "button" at bounding box center [791, 456] width 16 height 16
